Goal: Navigation & Orientation: Go to known website

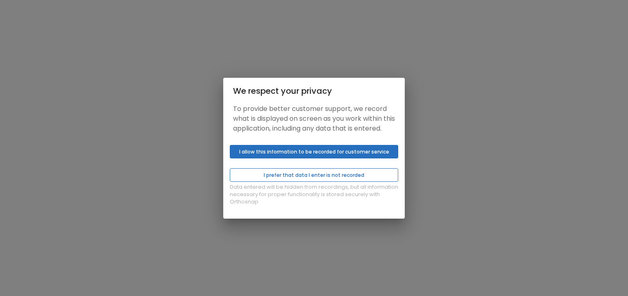
click at [313, 180] on button "I prefer that data I enter is not recorded" at bounding box center [314, 174] width 169 height 13
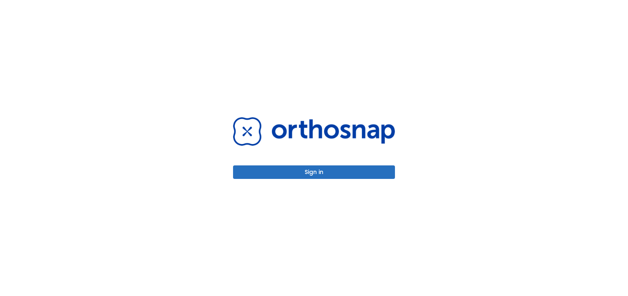
click at [304, 175] on button "Sign in" at bounding box center [314, 171] width 162 height 13
